Goal: Task Accomplishment & Management: Manage account settings

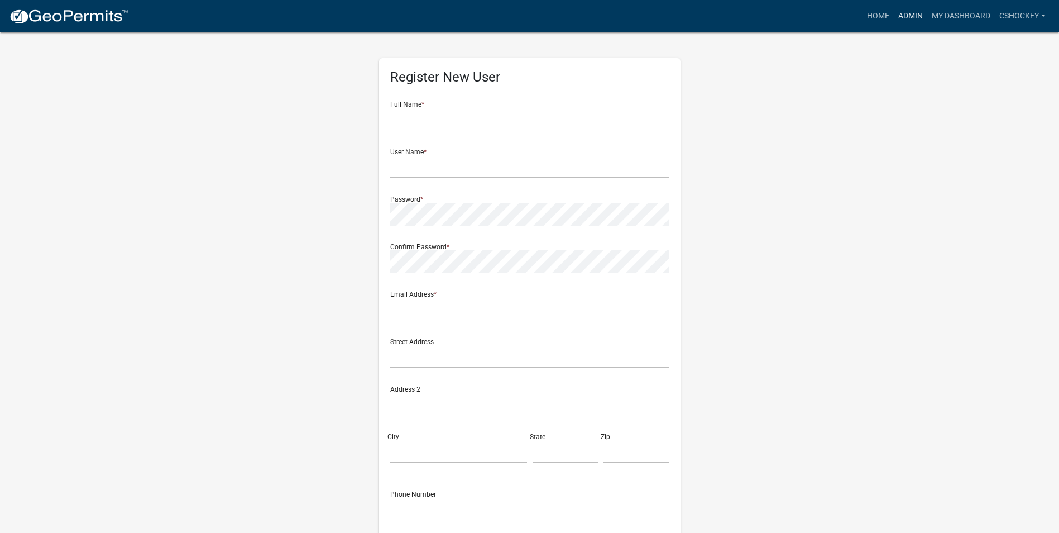
click at [906, 17] on link "Admin" at bounding box center [911, 16] width 34 height 21
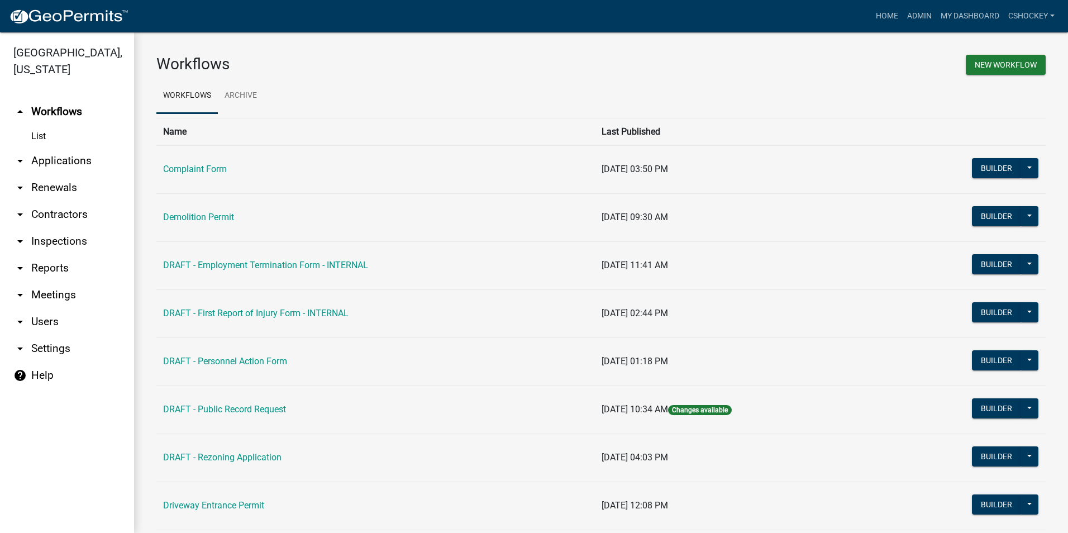
drag, startPoint x: 32, startPoint y: 323, endPoint x: 85, endPoint y: 317, distance: 54.0
click at [32, 323] on link "arrow_drop_down Users" at bounding box center [67, 321] width 134 height 27
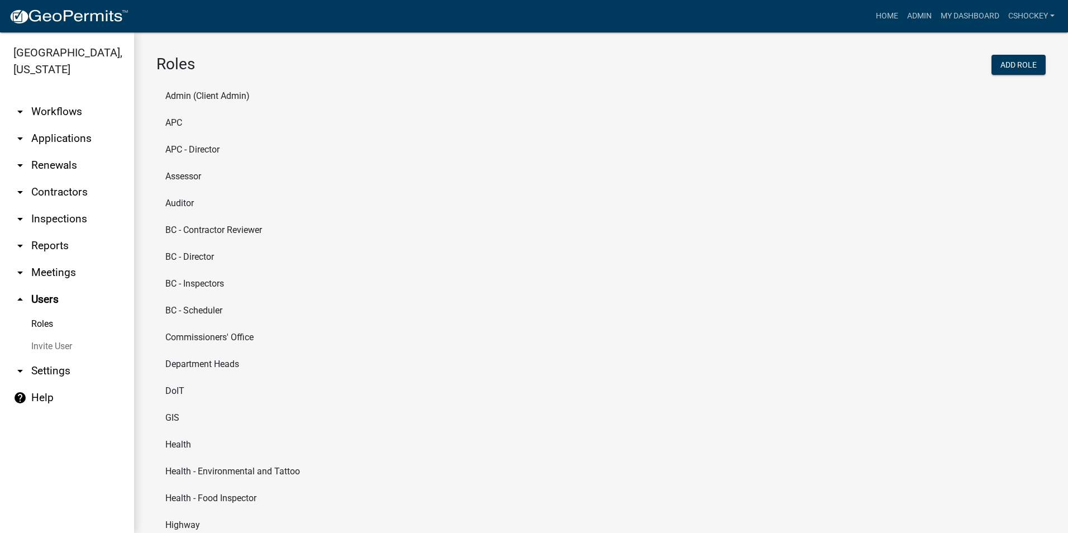
scroll to position [112, 0]
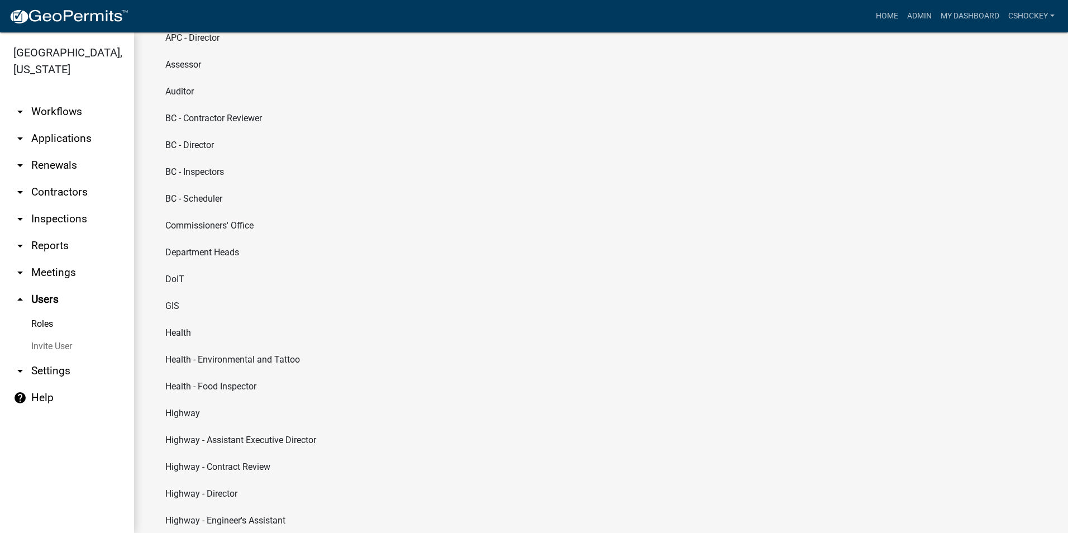
click at [187, 327] on li "Health" at bounding box center [600, 332] width 889 height 27
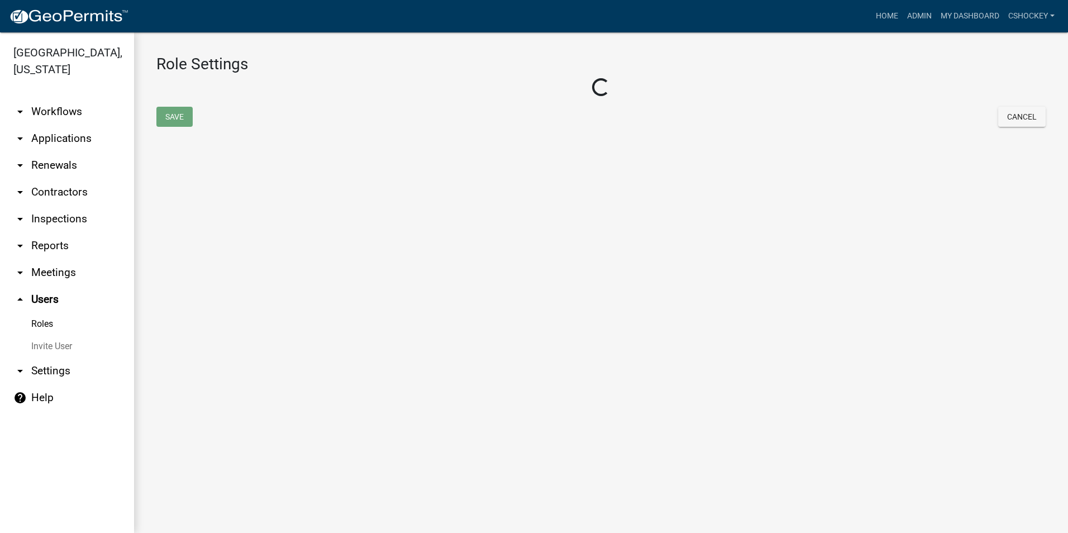
select select "8: light-yellow"
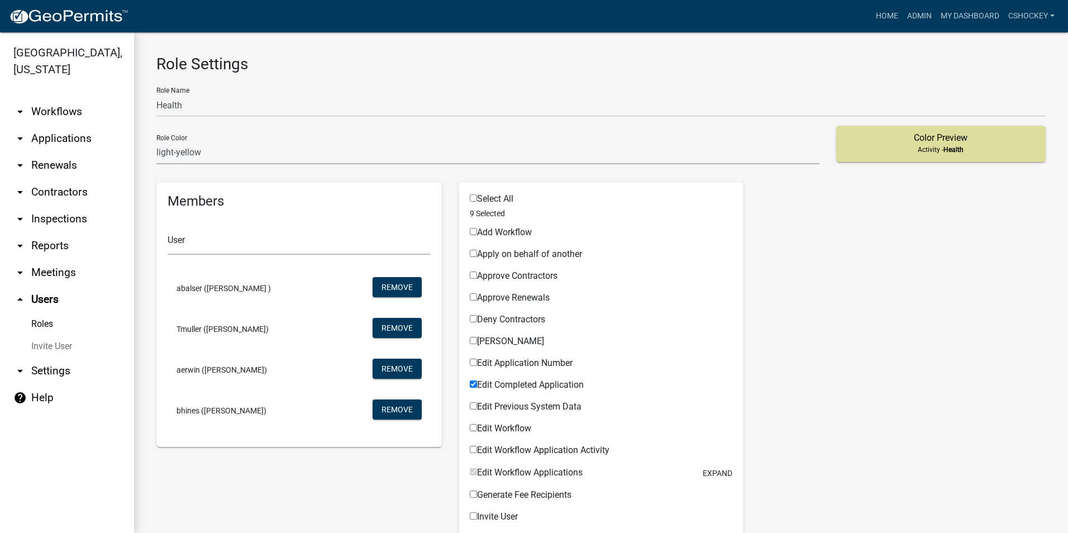
click at [42, 324] on link "Roles" at bounding box center [67, 324] width 134 height 22
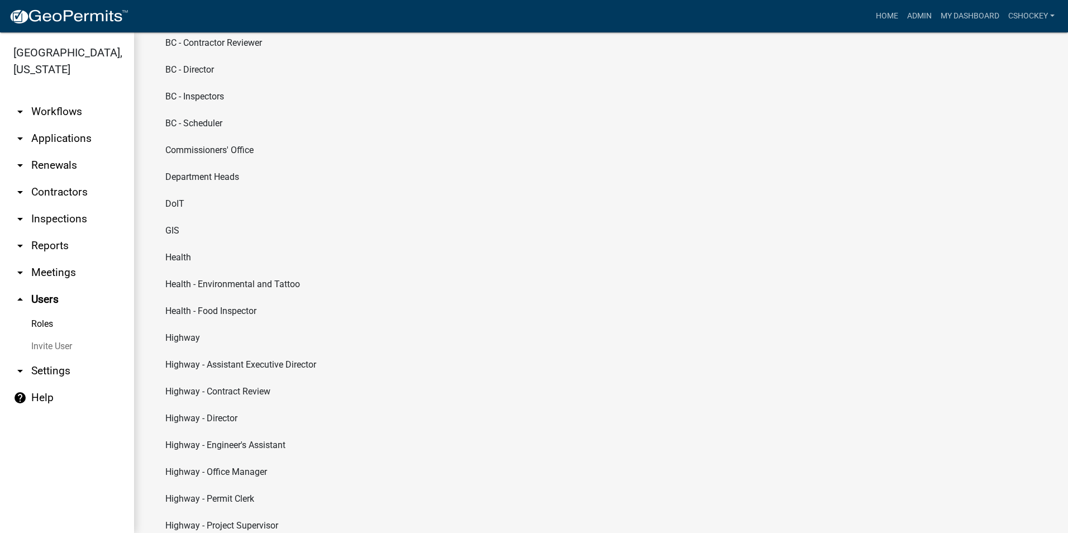
scroll to position [168, 0]
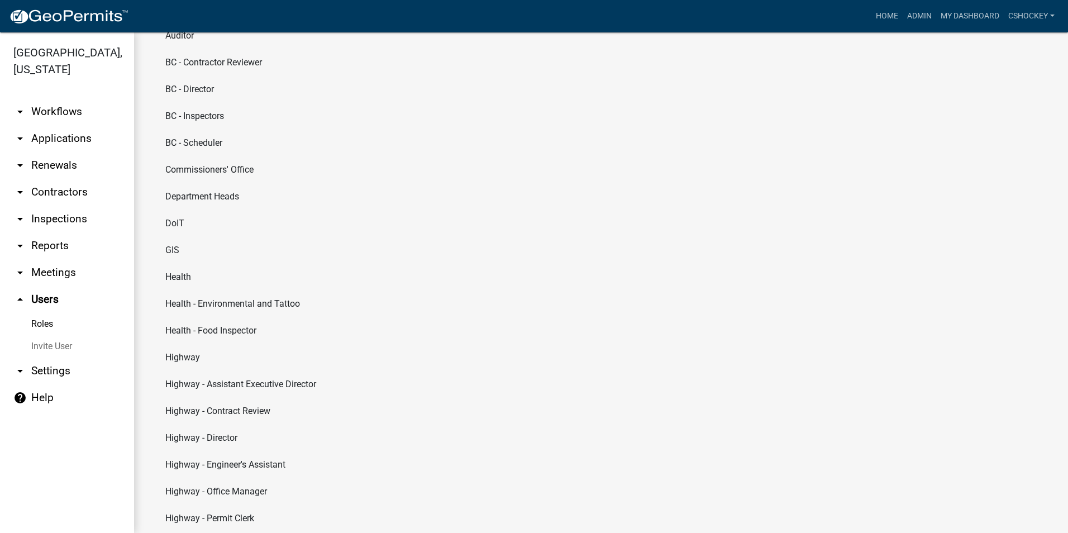
click at [240, 323] on li "Health - Food Inspector" at bounding box center [600, 330] width 889 height 27
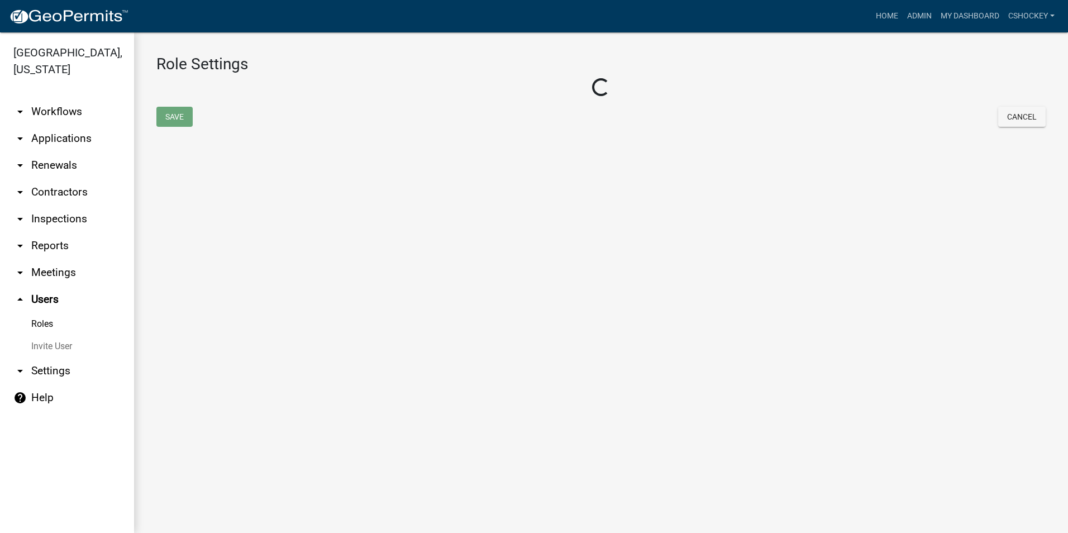
select select "8: light-yellow"
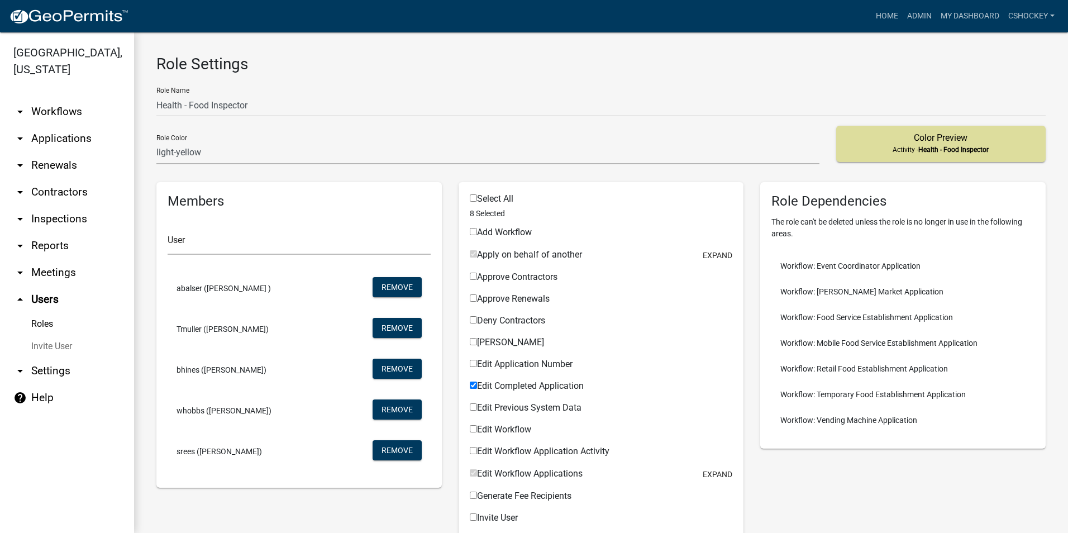
click at [42, 319] on link "Roles" at bounding box center [67, 324] width 134 height 22
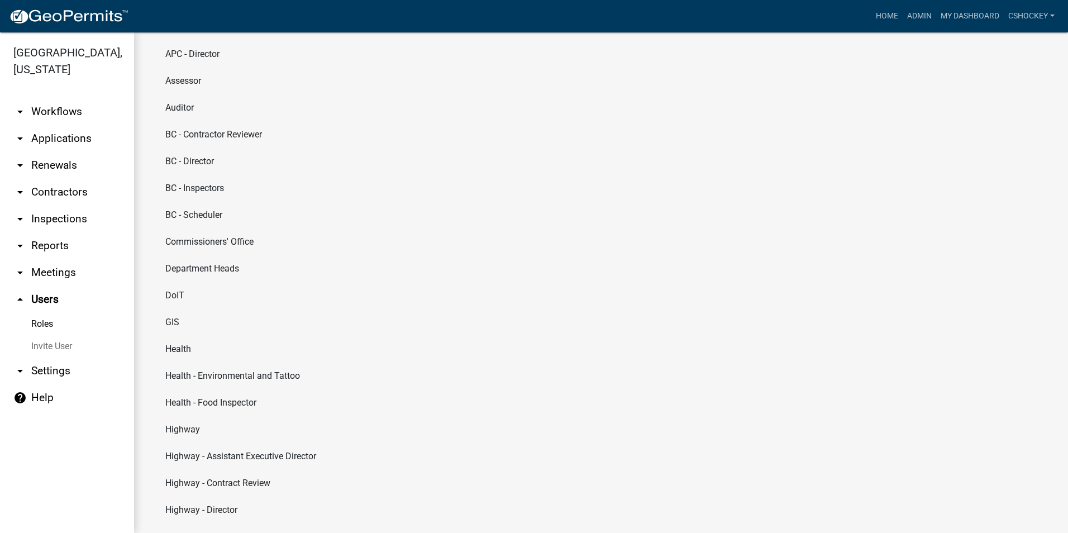
scroll to position [112, 0]
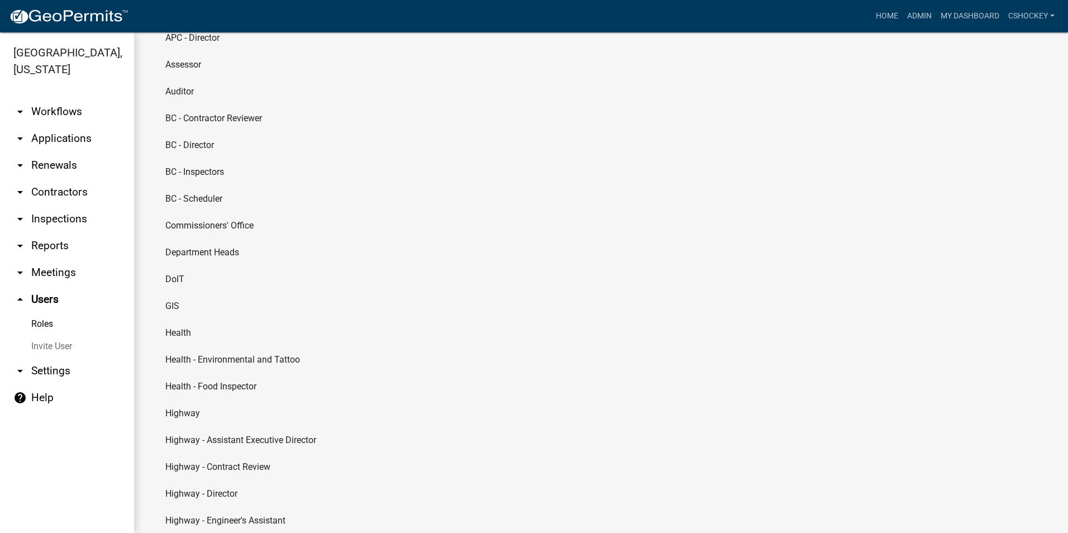
click at [272, 356] on li "Health - Environmental and Tattoo" at bounding box center [600, 359] width 889 height 27
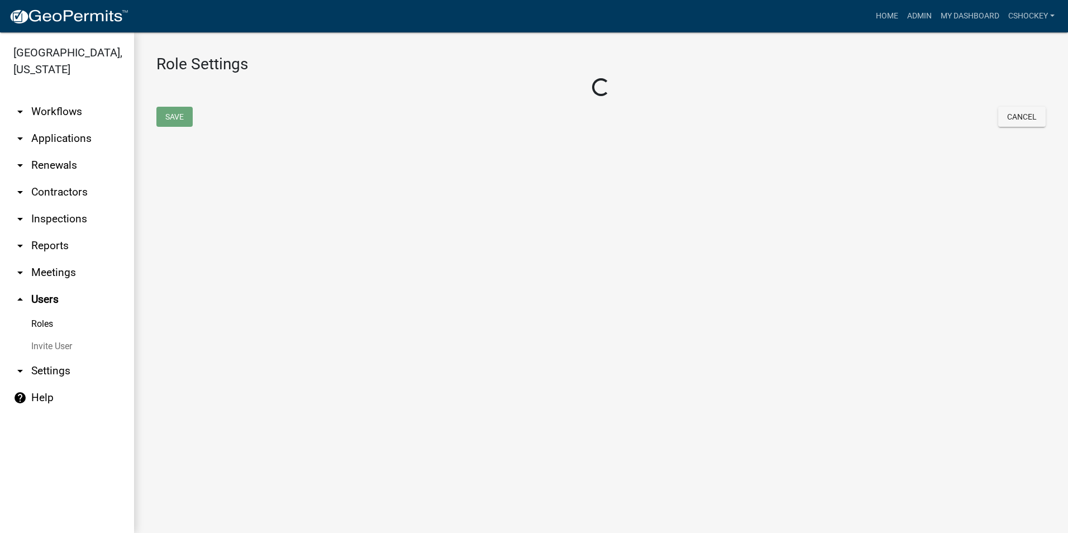
select select "8: light-yellow"
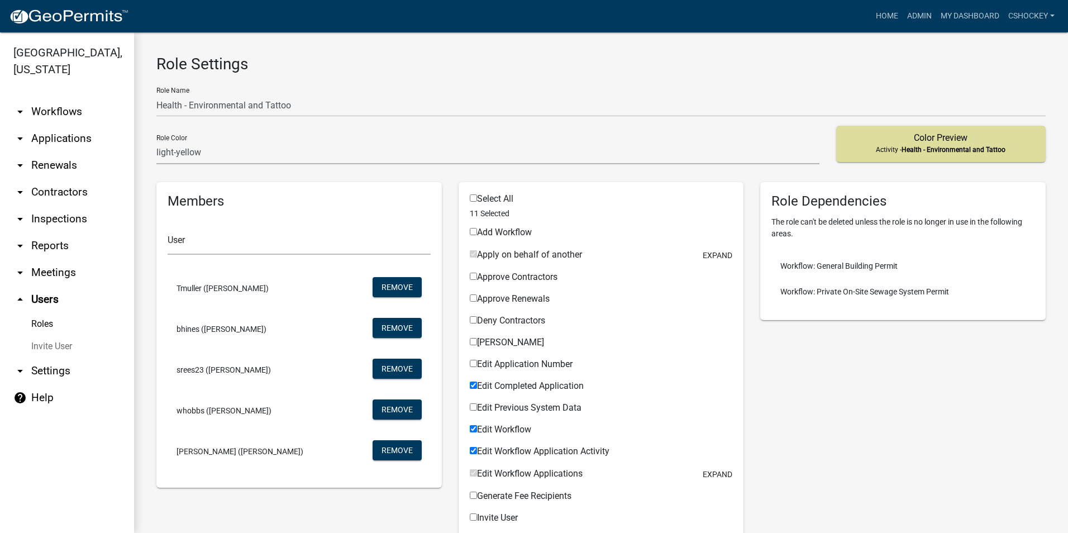
click at [44, 320] on link "Roles" at bounding box center [67, 324] width 134 height 22
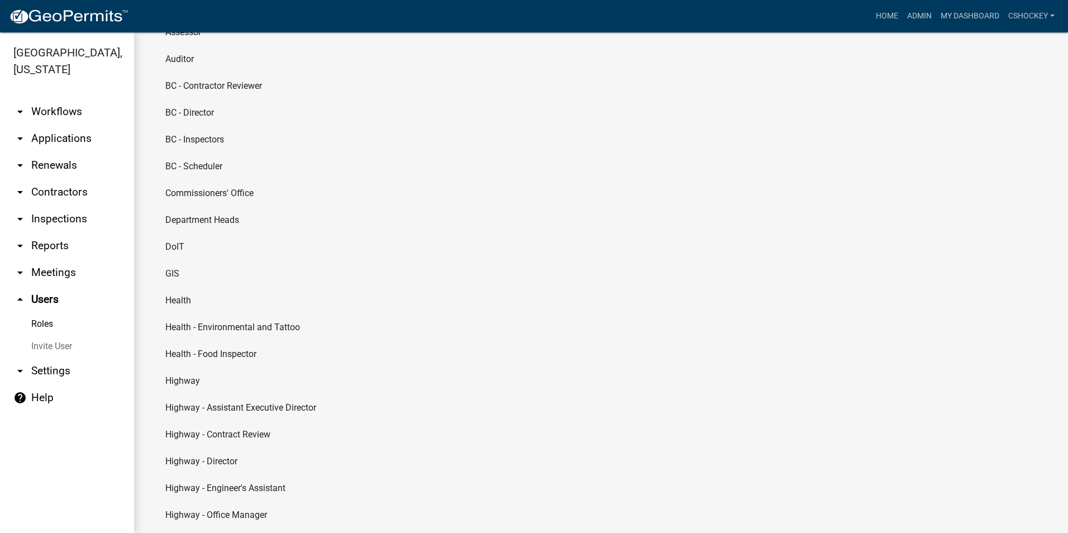
scroll to position [168, 0]
